Goal: Find specific page/section: Find specific page/section

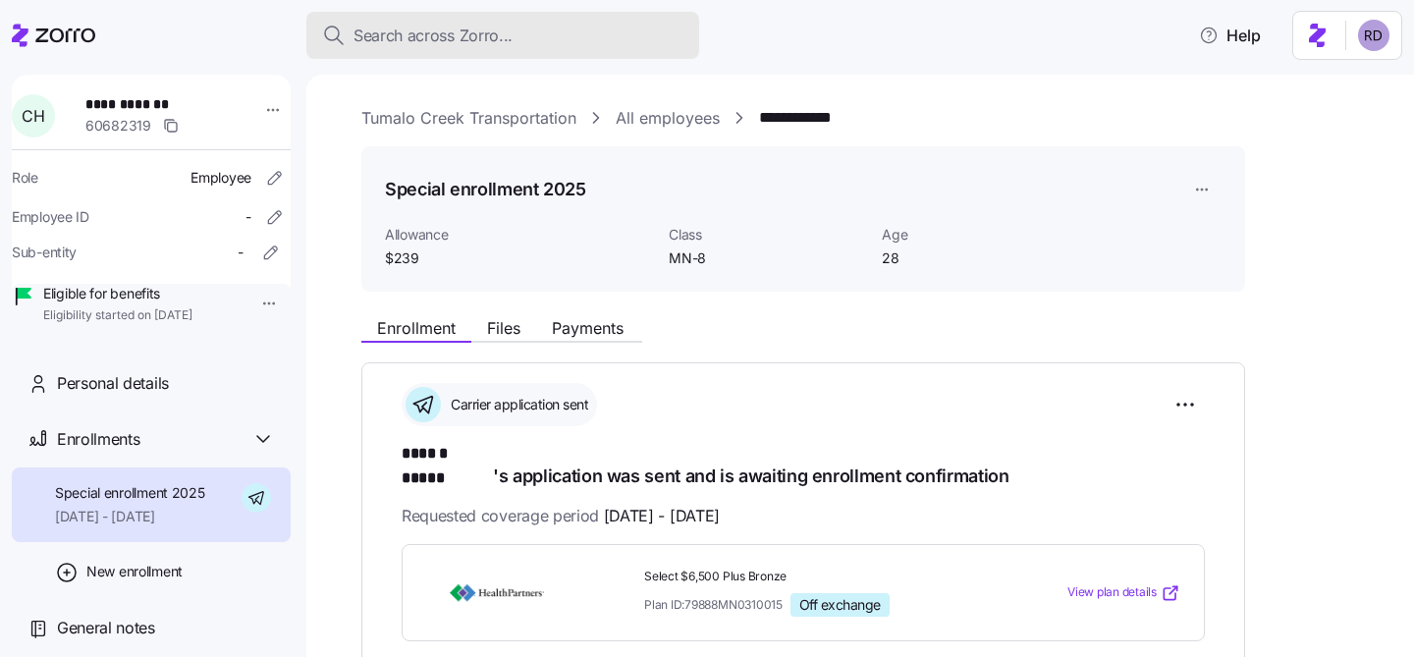
click at [399, 24] on span "Search across Zorro..." at bounding box center [433, 36] width 159 height 25
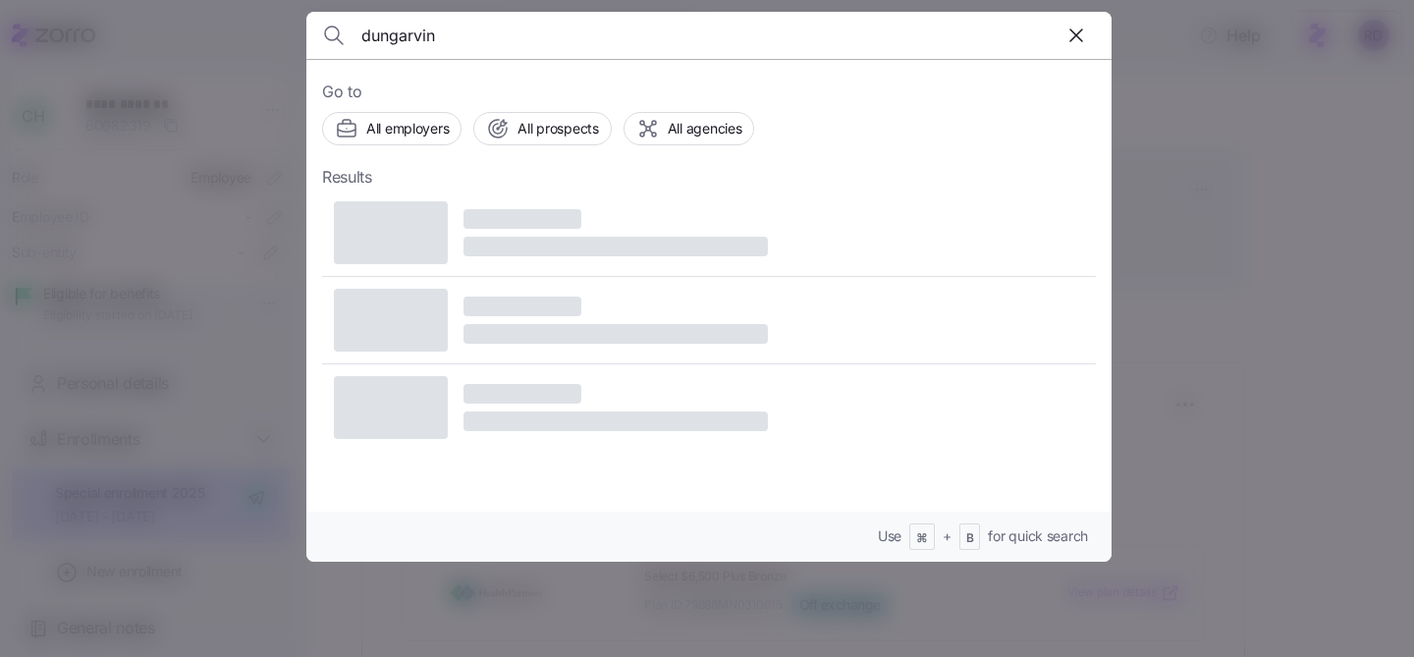
type input "dungarvin"
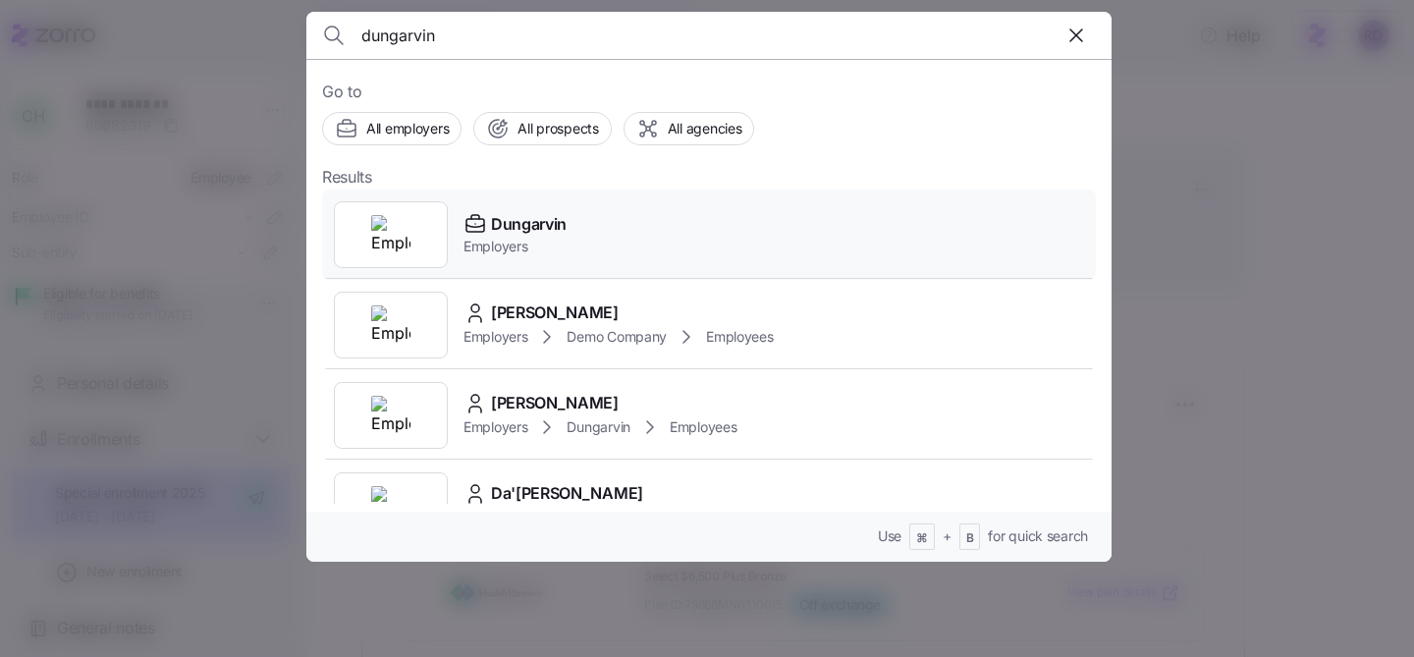
click at [583, 227] on div "Dungarvin Employers" at bounding box center [709, 235] width 774 height 90
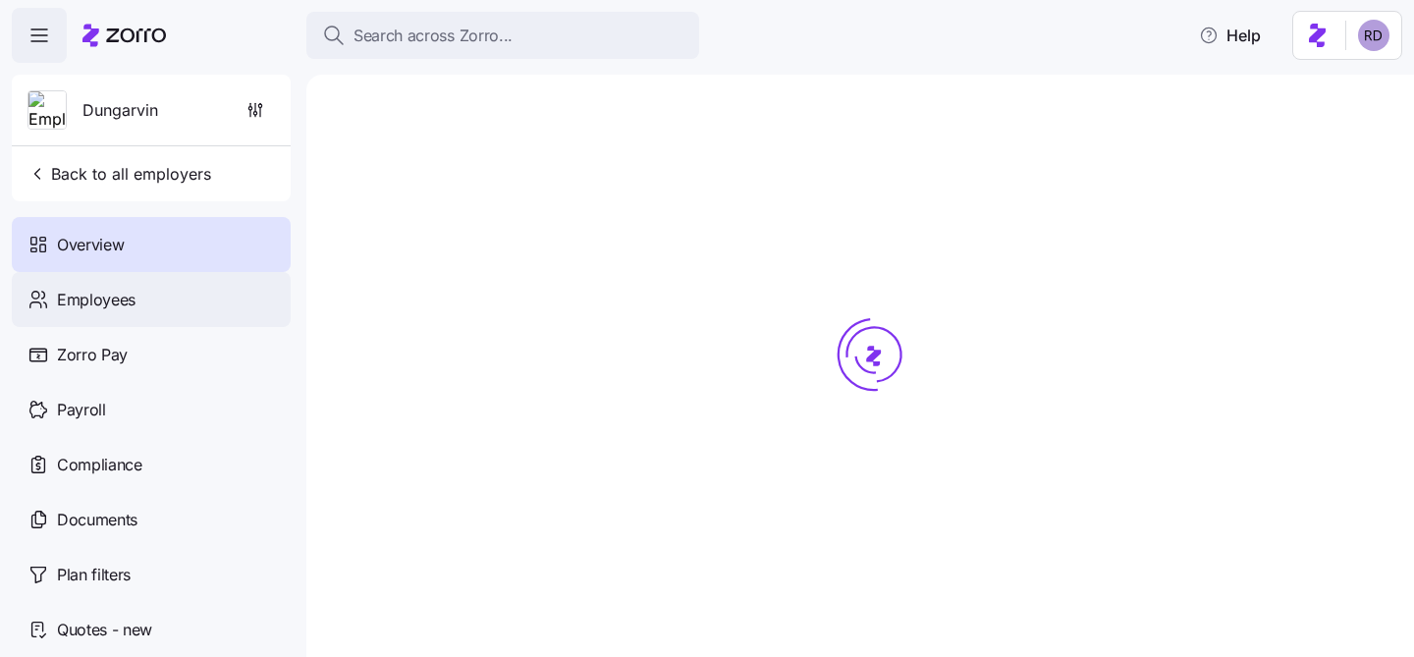
click at [168, 292] on div "Employees" at bounding box center [151, 299] width 279 height 55
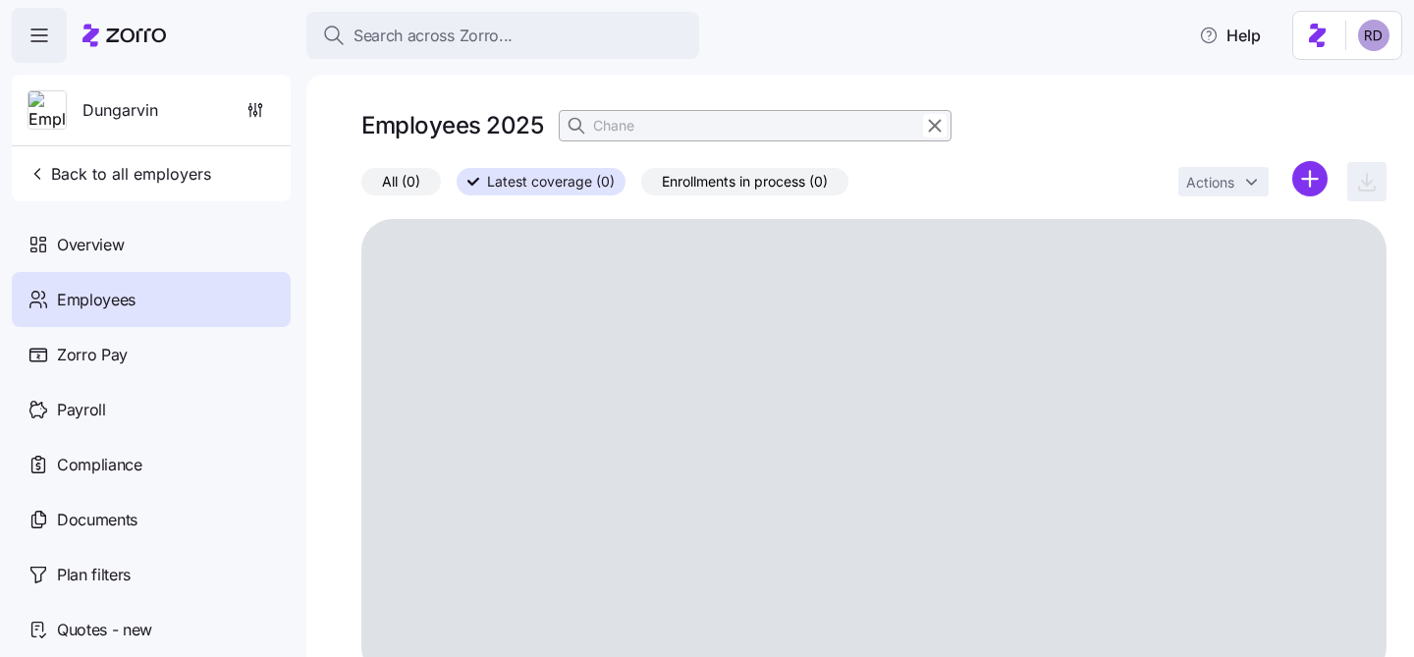
click at [340, 197] on div "Employees 2025 Chane All (0) Latest coverage (0) Enrollments in process (0) Act…" at bounding box center [860, 366] width 1108 height 582
click at [942, 135] on icon "button" at bounding box center [935, 126] width 22 height 24
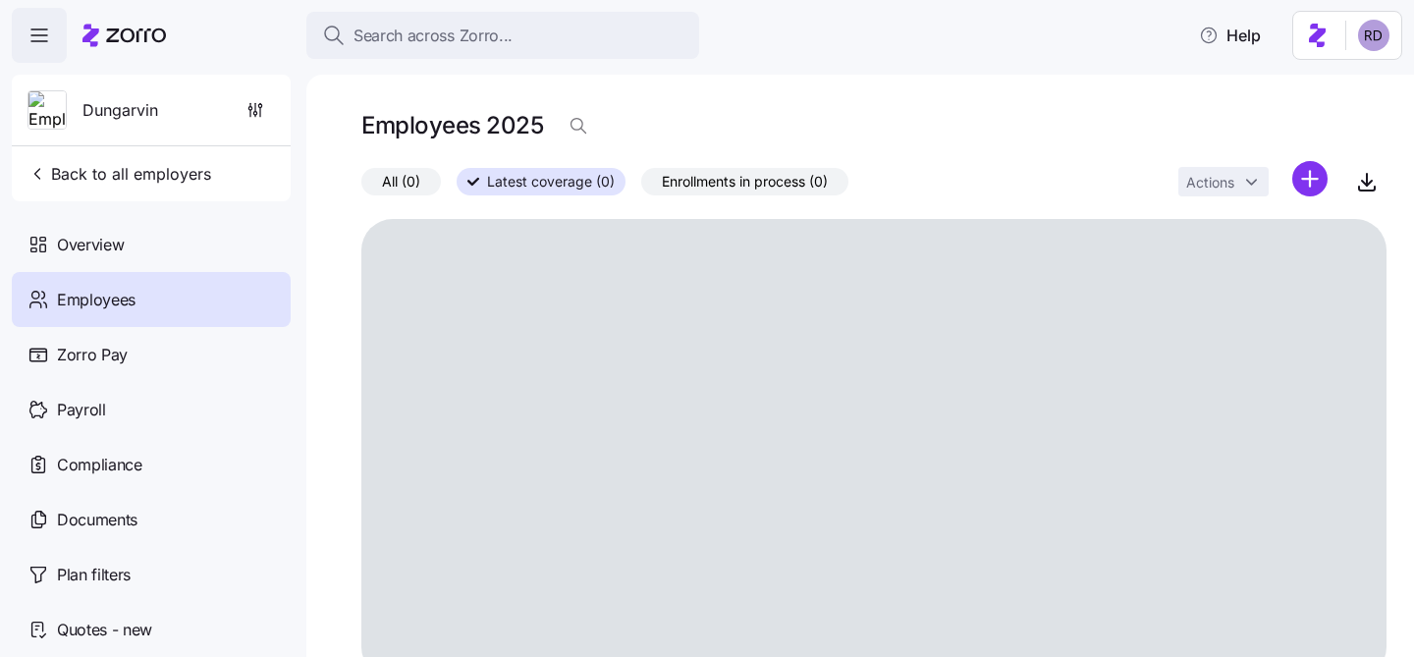
click at [950, 102] on div "Employees 2025 All (0) Latest coverage (0) Enrollments in process (0) Actions" at bounding box center [860, 366] width 1108 height 582
click at [537, 197] on div "All (0) Latest coverage (0) Enrollments in process (0) Actions" at bounding box center [873, 182] width 1025 height 42
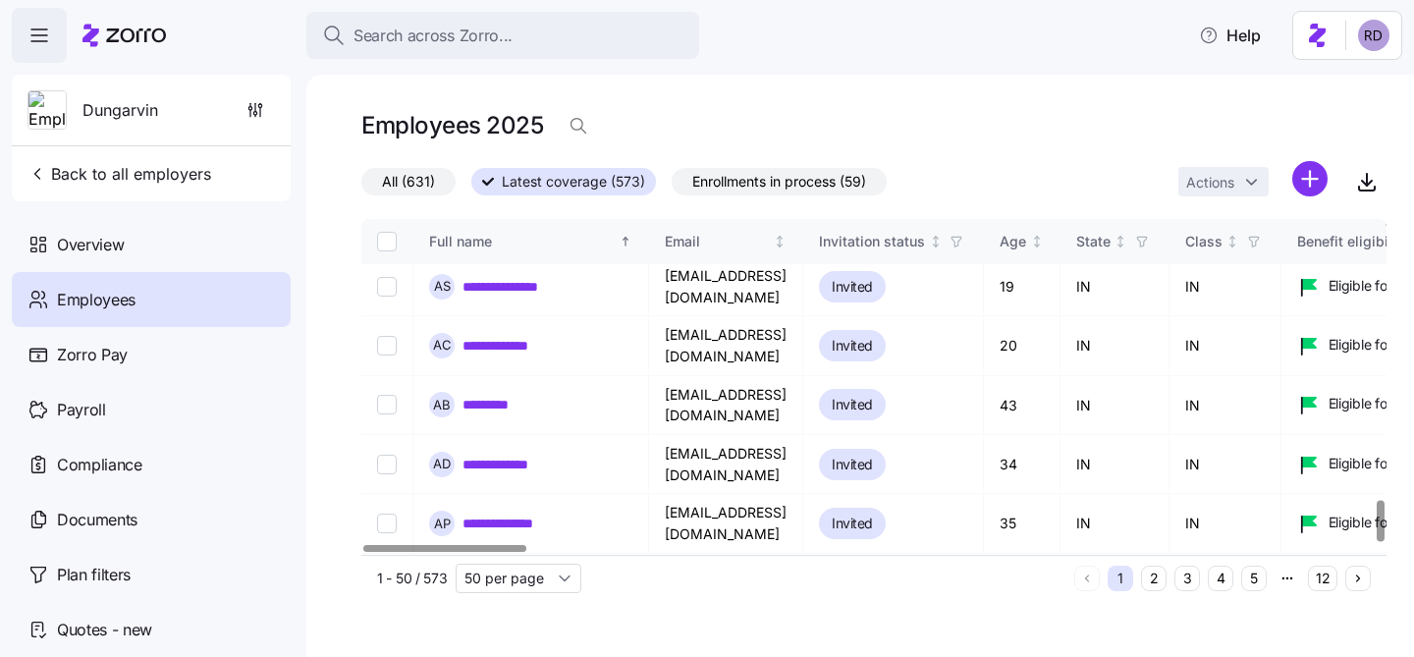
scroll to position [2306, 0]
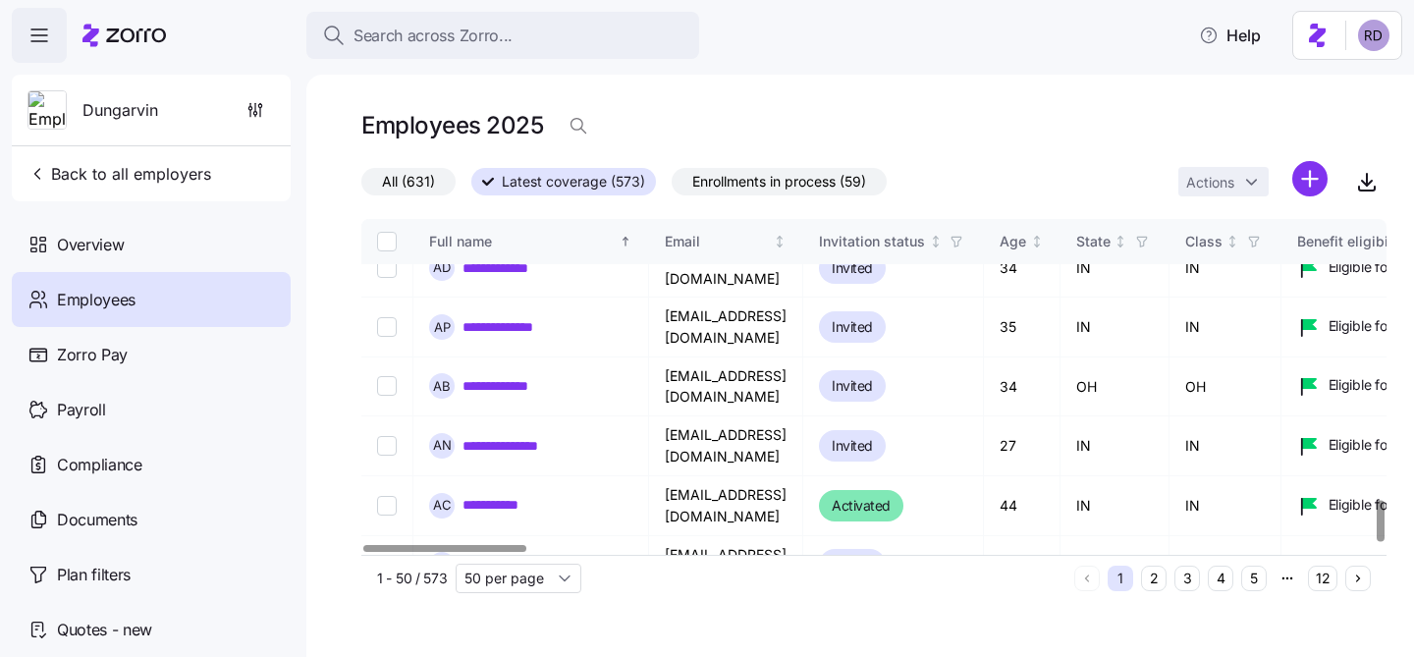
click at [1149, 576] on button "2" at bounding box center [1154, 579] width 26 height 26
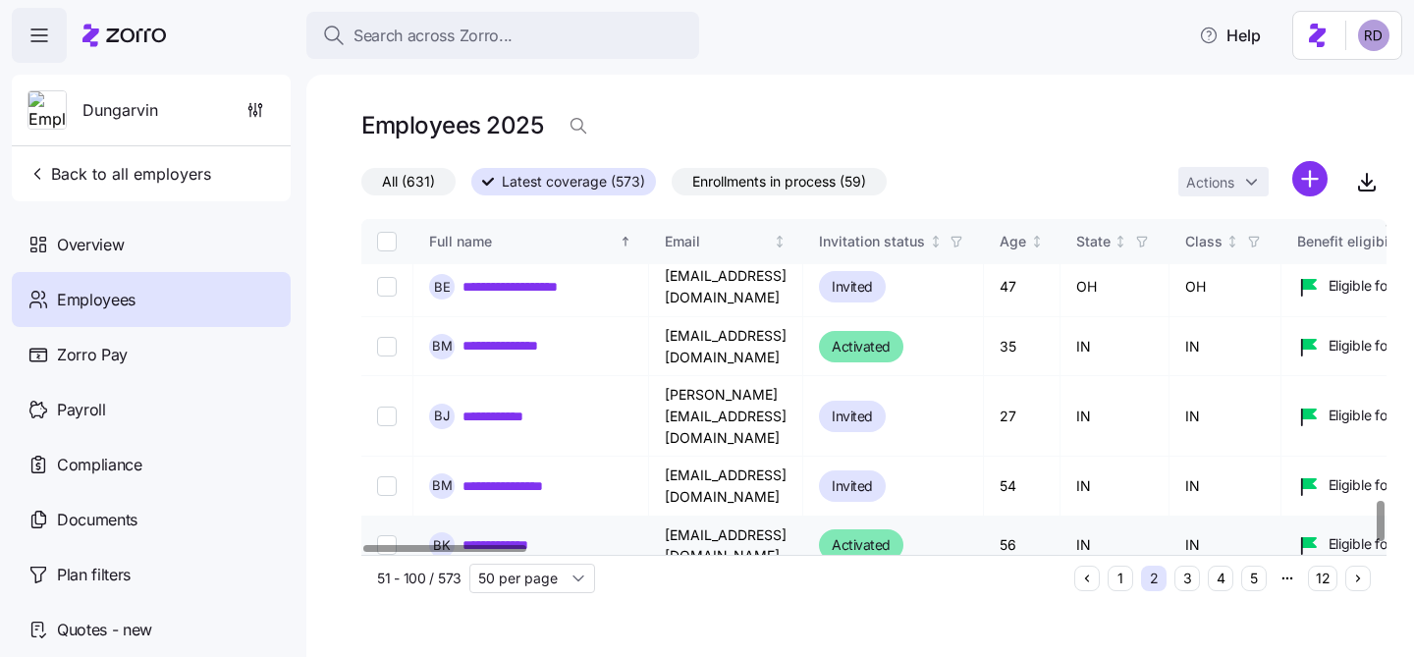
scroll to position [2335, 0]
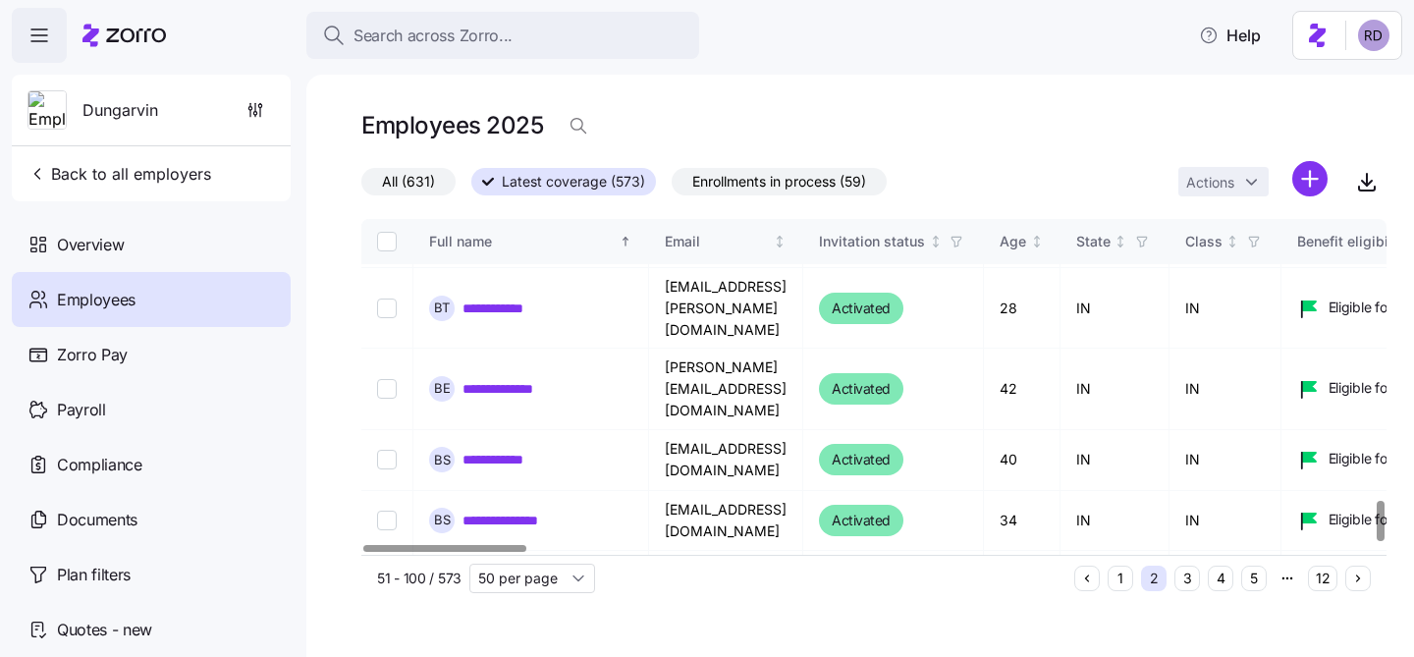
click at [1189, 579] on button "3" at bounding box center [1187, 579] width 26 height 26
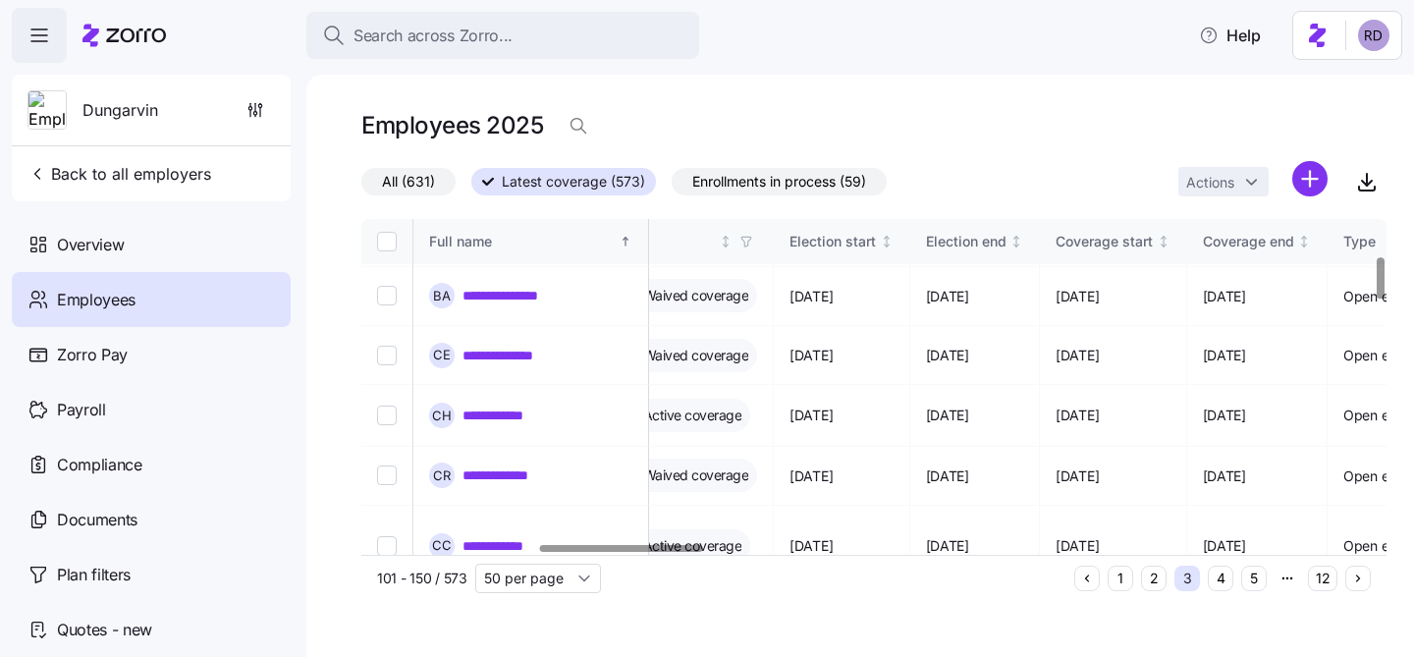
scroll to position [290, 1111]
